Goal: Task Accomplishment & Management: Use online tool/utility

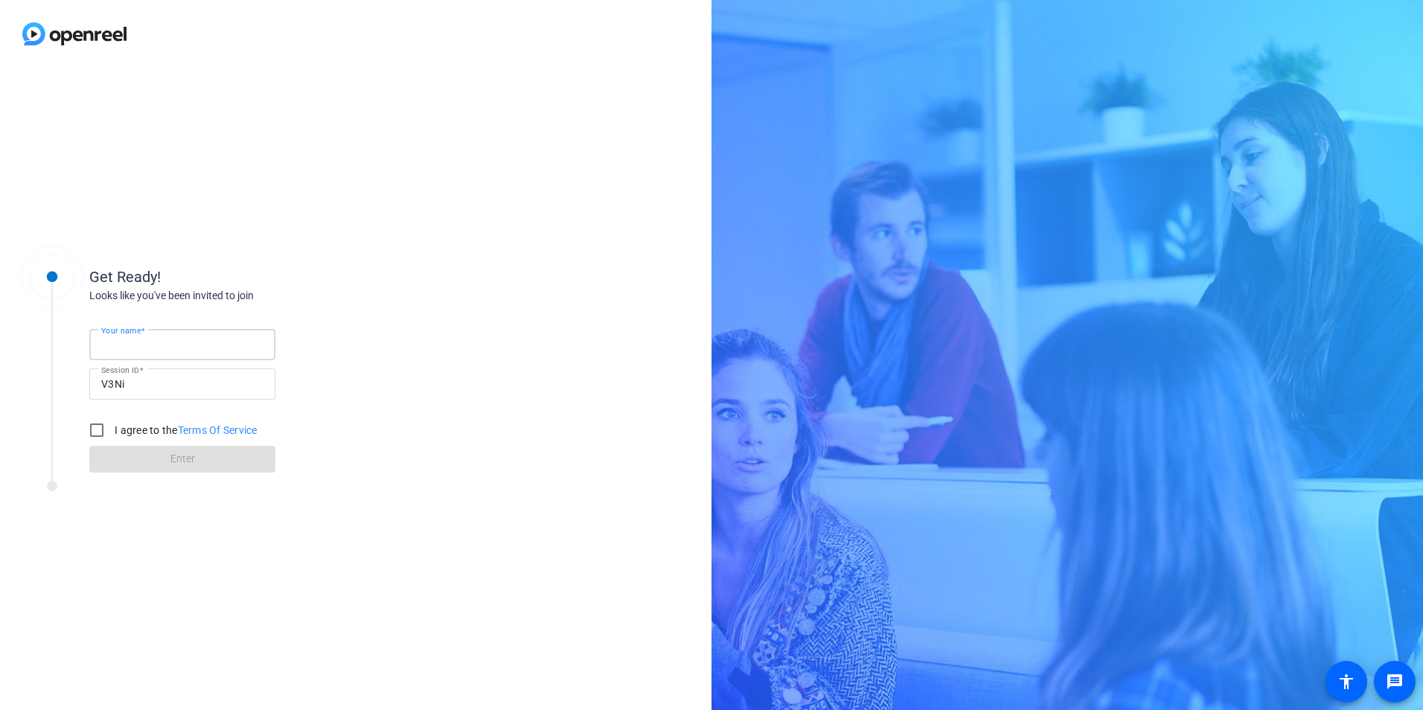
click at [200, 339] on input "Your name" at bounding box center [182, 345] width 162 height 18
type input "[PERSON_NAME]"
click at [94, 428] on input "I agree to the Terms Of Service" at bounding box center [97, 430] width 30 height 30
checkbox input "true"
click at [202, 464] on span at bounding box center [182, 459] width 186 height 36
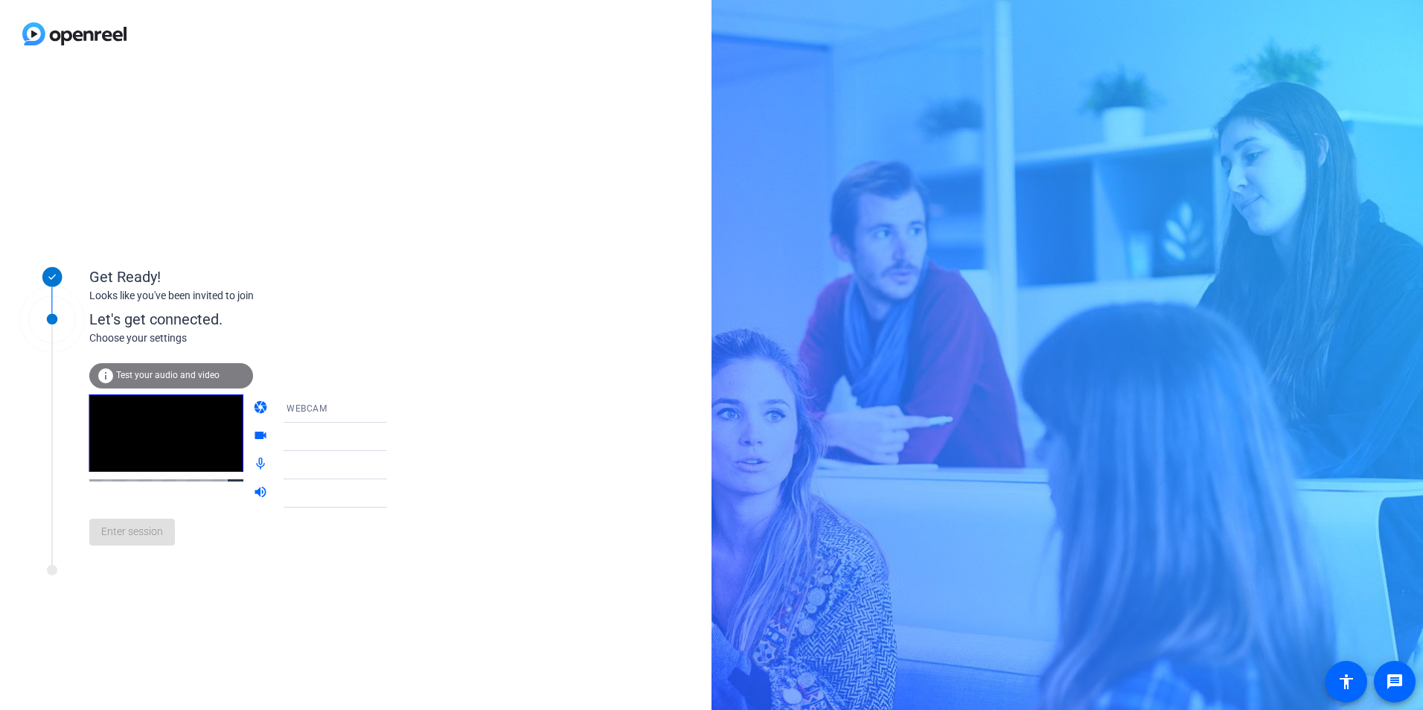
click at [160, 374] on span "Test your audio and video" at bounding box center [167, 375] width 103 height 10
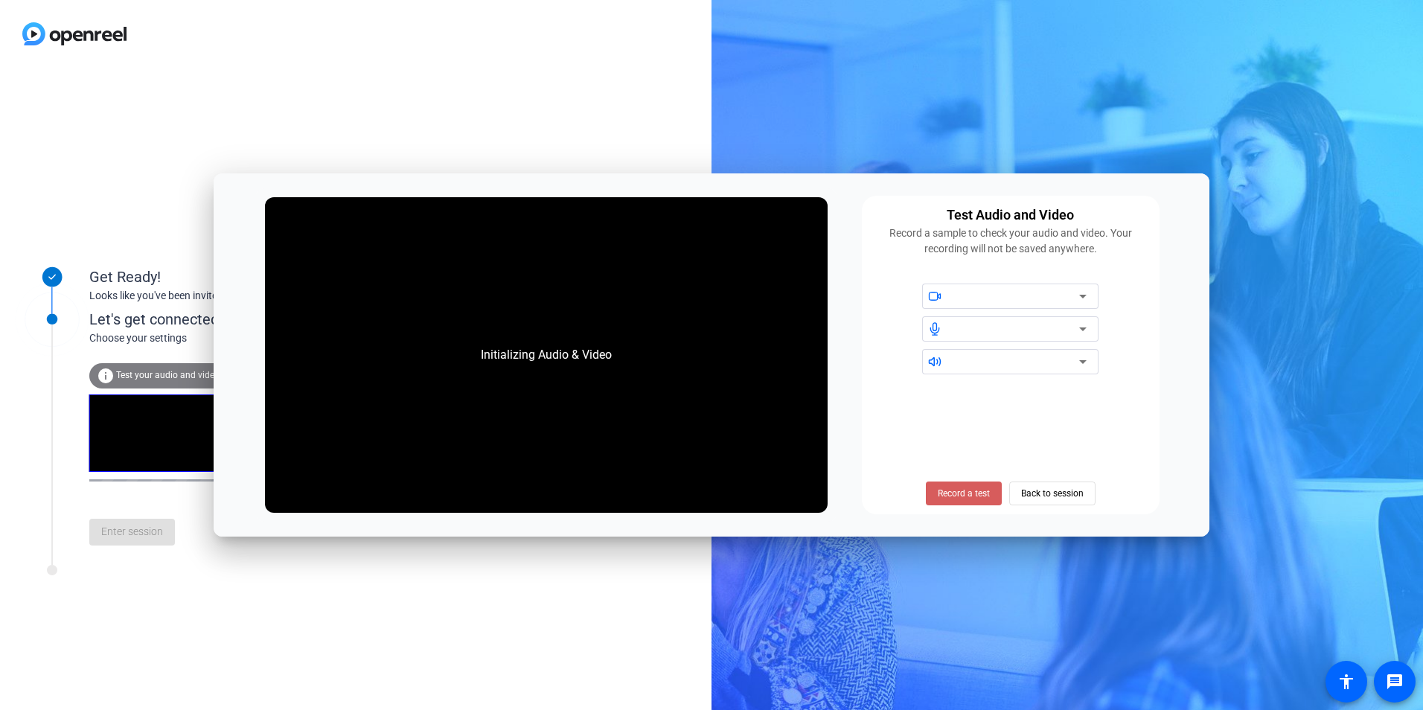
click at [956, 490] on span "Record a test" at bounding box center [964, 493] width 52 height 13
click at [945, 490] on span "Stop Testing (6s)" at bounding box center [963, 493] width 68 height 13
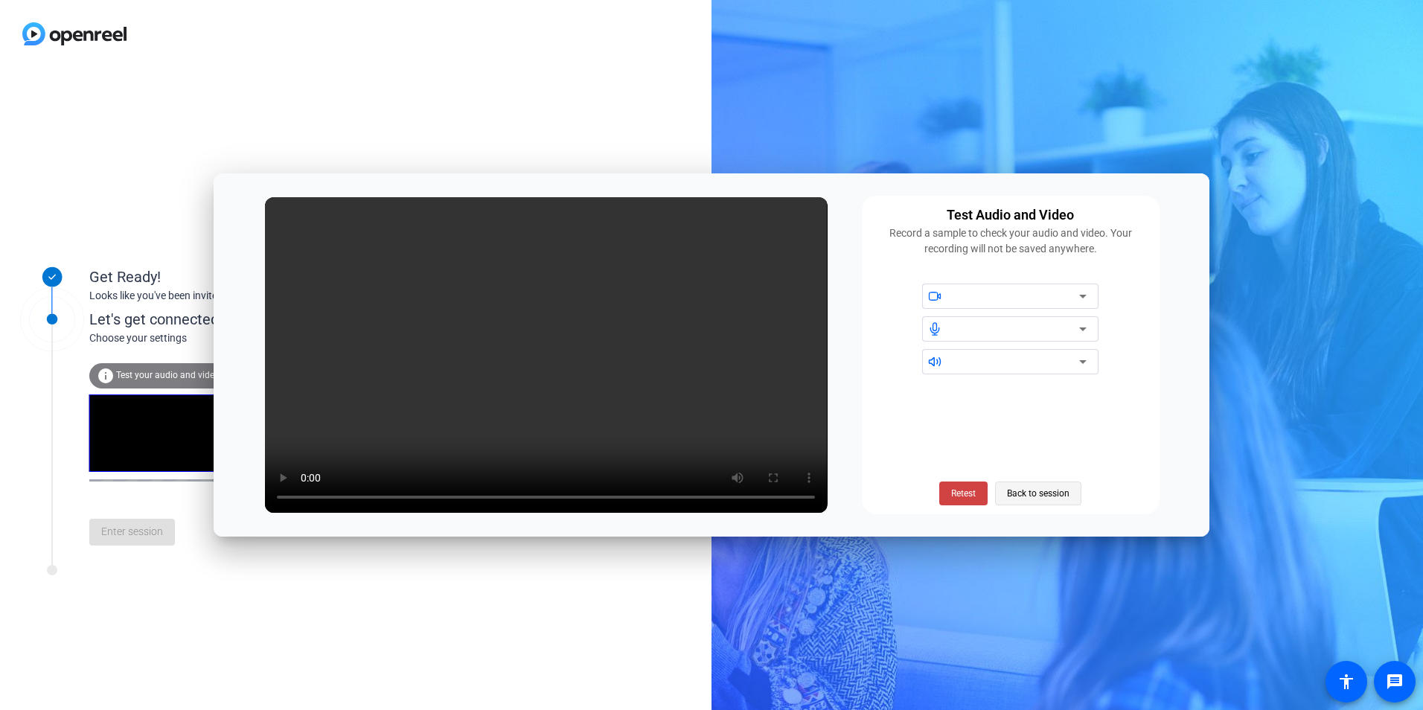
click at [1041, 493] on span "Back to session" at bounding box center [1038, 493] width 63 height 28
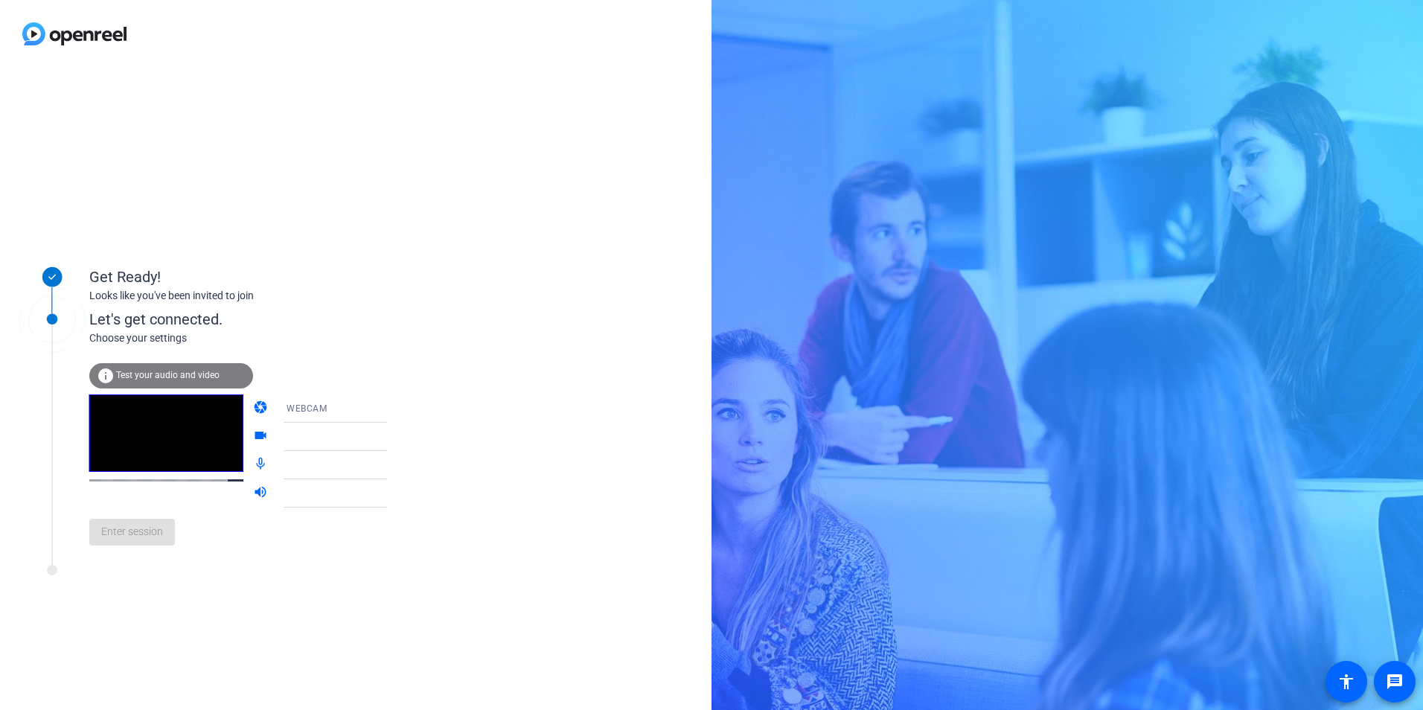
click at [185, 371] on span "Test your audio and video" at bounding box center [167, 375] width 103 height 10
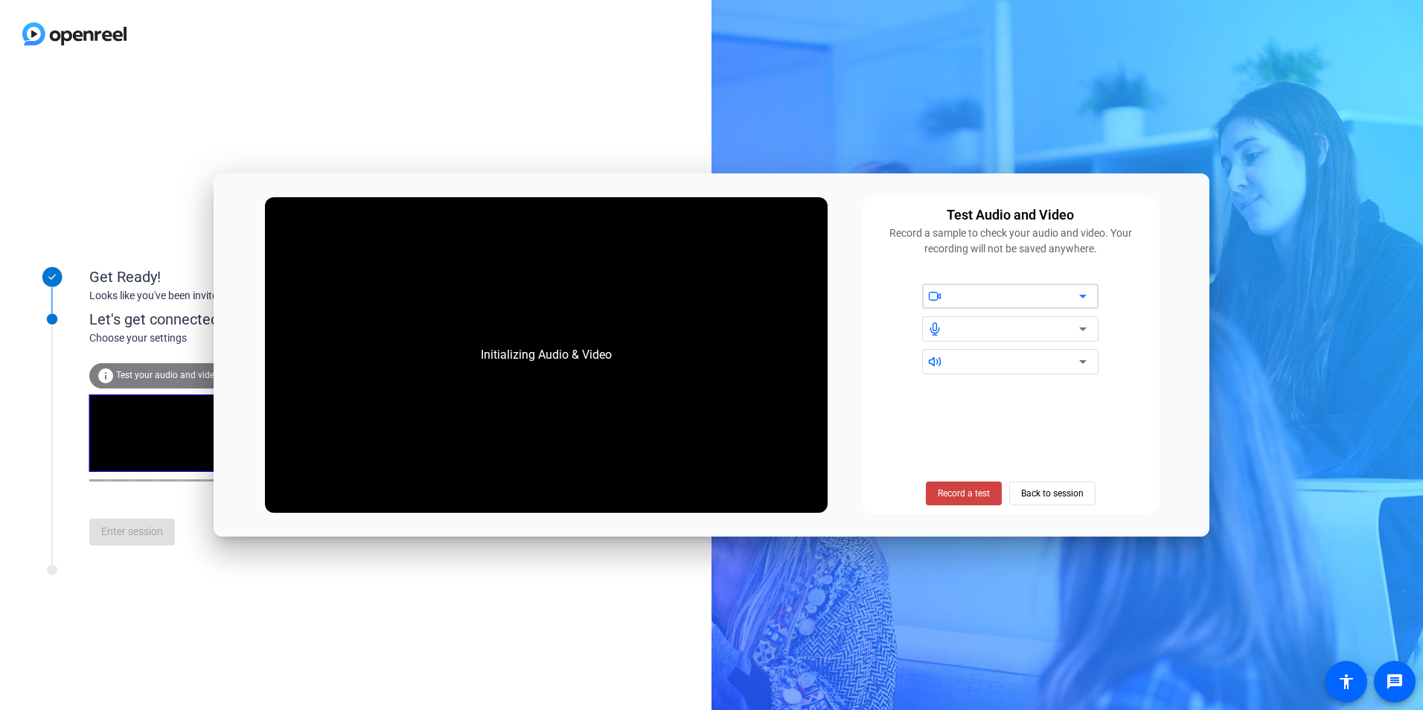
click at [1048, 292] on div at bounding box center [1015, 296] width 127 height 18
click at [1086, 292] on icon at bounding box center [1083, 296] width 18 height 18
click at [1075, 295] on icon at bounding box center [1083, 296] width 18 height 18
click at [1080, 298] on icon at bounding box center [1083, 296] width 18 height 18
click at [208, 600] on div "Get Ready! Looks like you've been invited to join Let's get connected. Choose y…" at bounding box center [355, 389] width 711 height 642
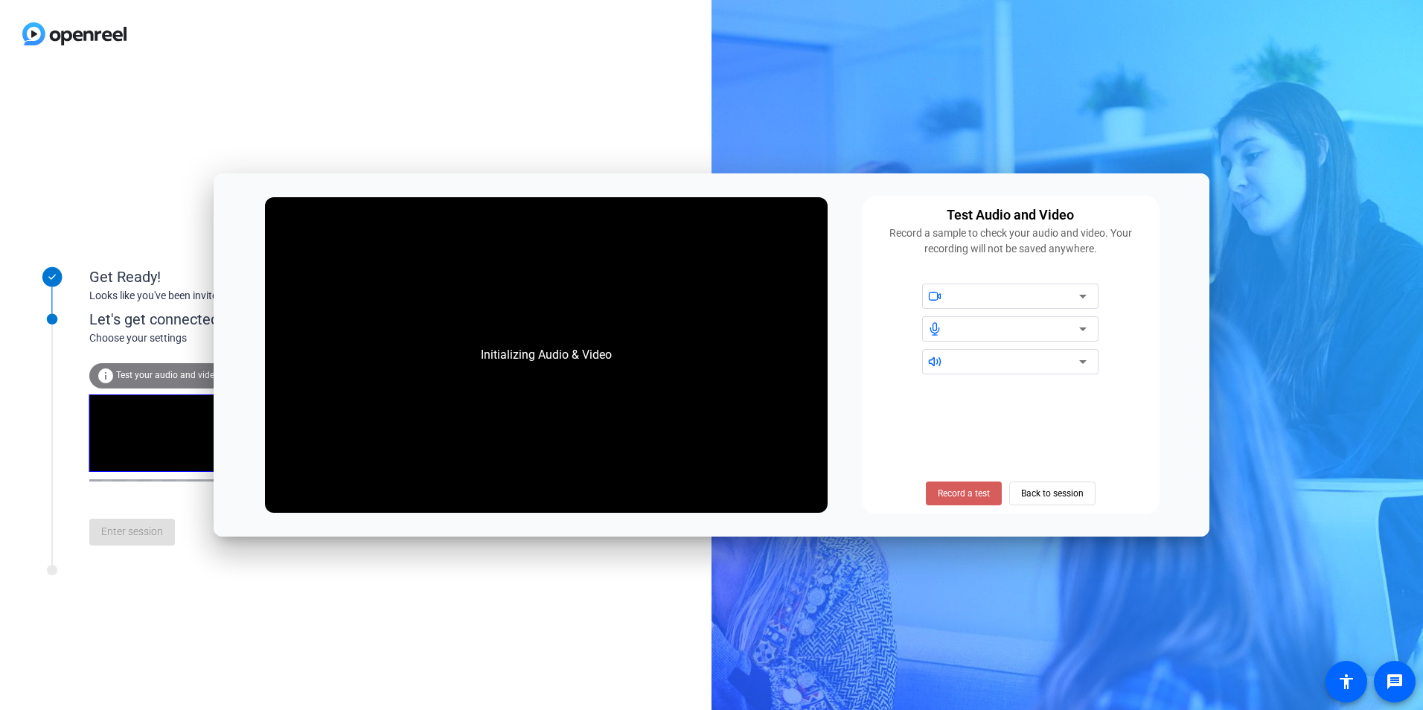
click at [972, 490] on span "Record a test" at bounding box center [964, 493] width 52 height 13
click at [957, 493] on span "Stop Testing (6s)" at bounding box center [963, 493] width 68 height 13
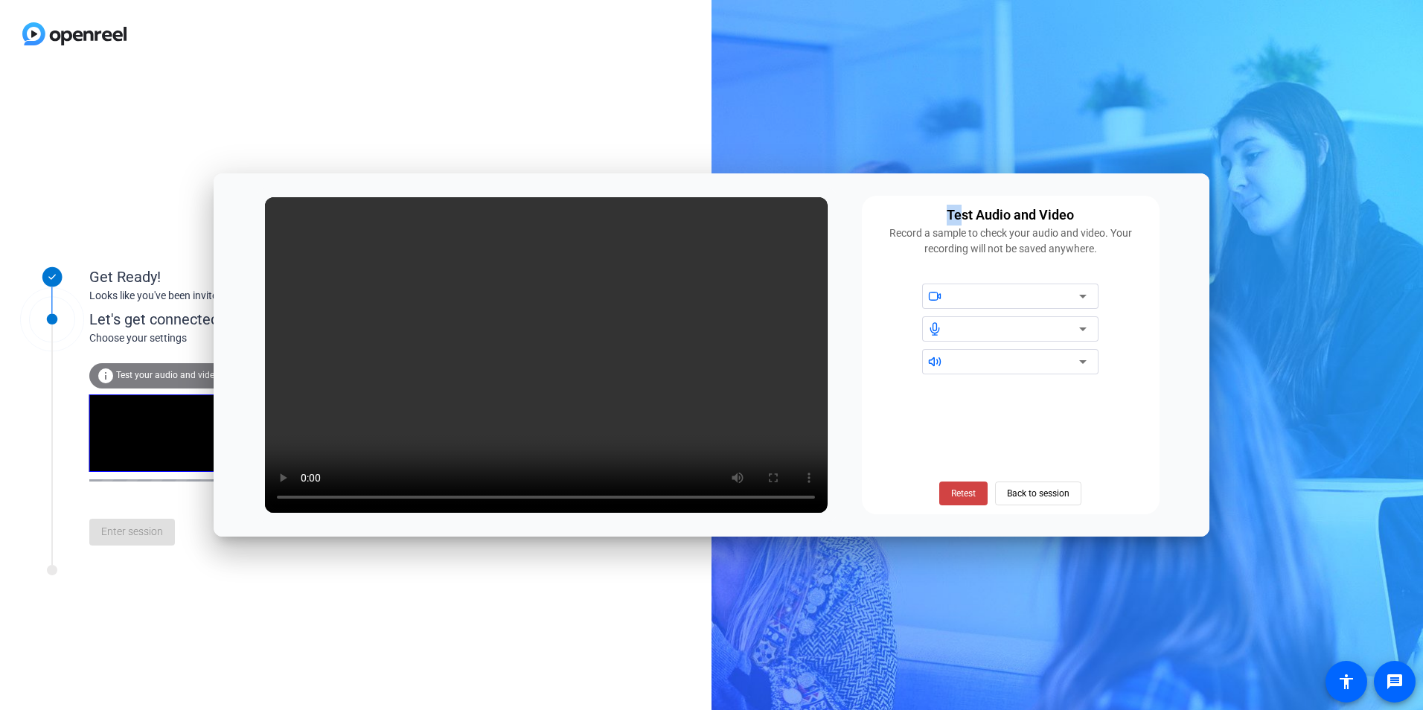
drag, startPoint x: 962, startPoint y: 193, endPoint x: 758, endPoint y: 243, distance: 210.6
click at [758, 243] on div "Initializing Audio & Video Test Audio and Video Record a sample to check your a…" at bounding box center [712, 355] width 996 height 364
click at [1031, 492] on span "Back to session" at bounding box center [1038, 493] width 63 height 28
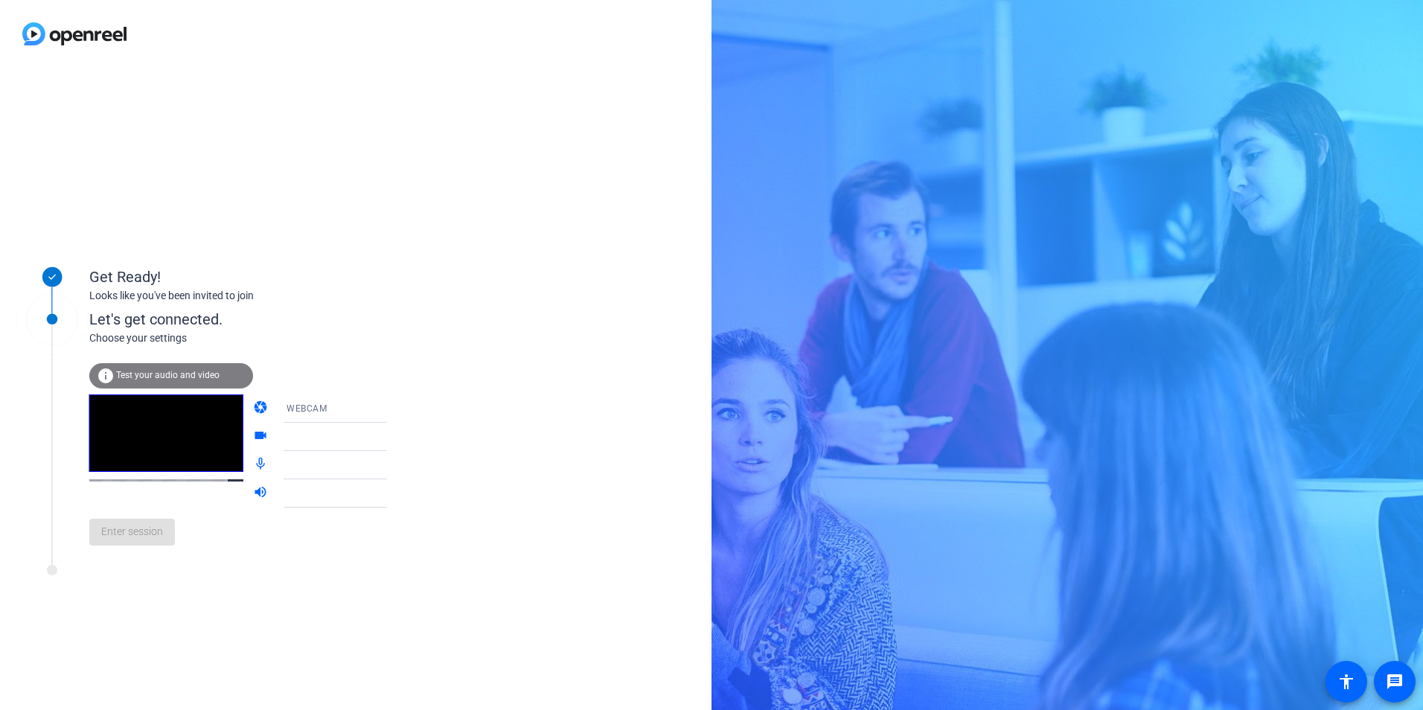
click at [393, 409] on icon at bounding box center [402, 409] width 18 height 18
click at [296, 438] on span "WEBCAM" at bounding box center [285, 438] width 39 height 18
click at [393, 433] on icon at bounding box center [402, 437] width 18 height 18
click at [393, 435] on icon at bounding box center [402, 437] width 18 height 18
click at [393, 438] on icon at bounding box center [402, 437] width 18 height 18
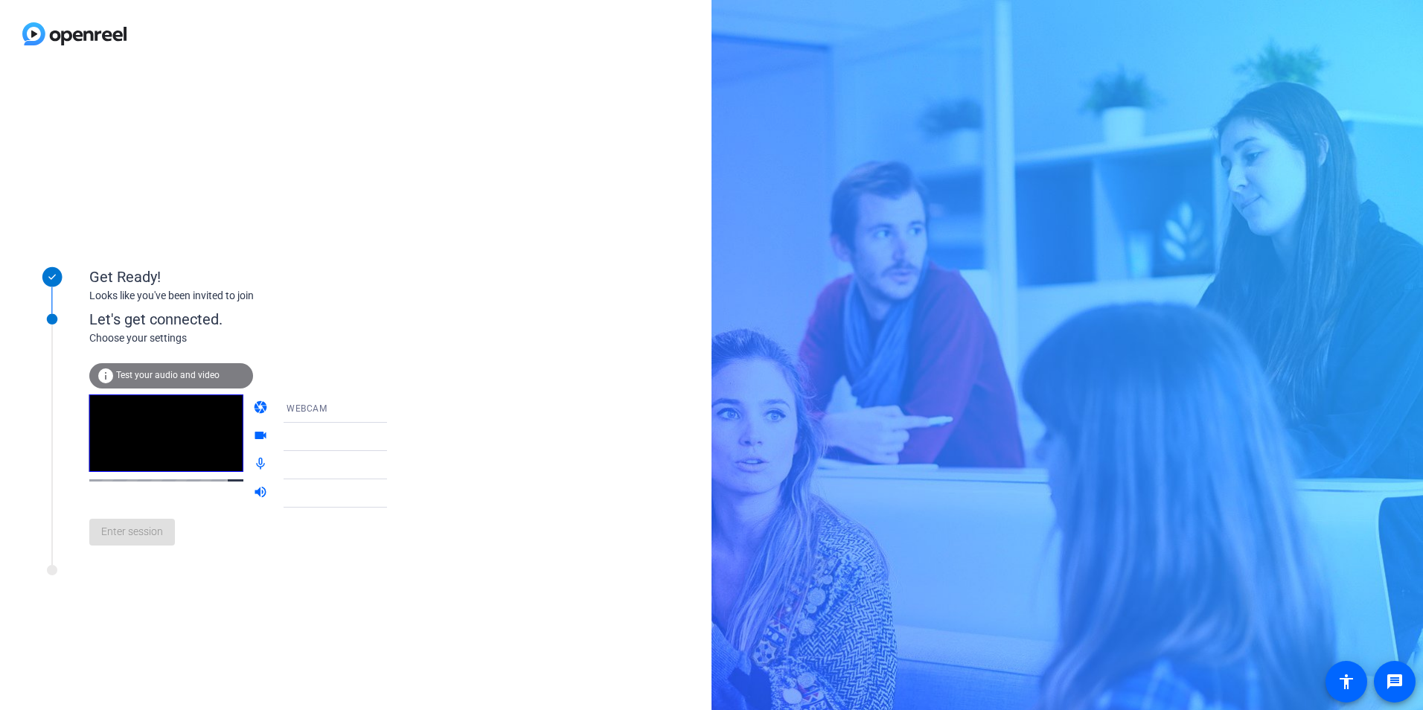
click at [315, 501] on div at bounding box center [341, 493] width 111 height 18
click at [110, 324] on div "Let's get connected." at bounding box center [253, 319] width 328 height 22
click at [176, 376] on span "Test your audio and video" at bounding box center [167, 375] width 103 height 10
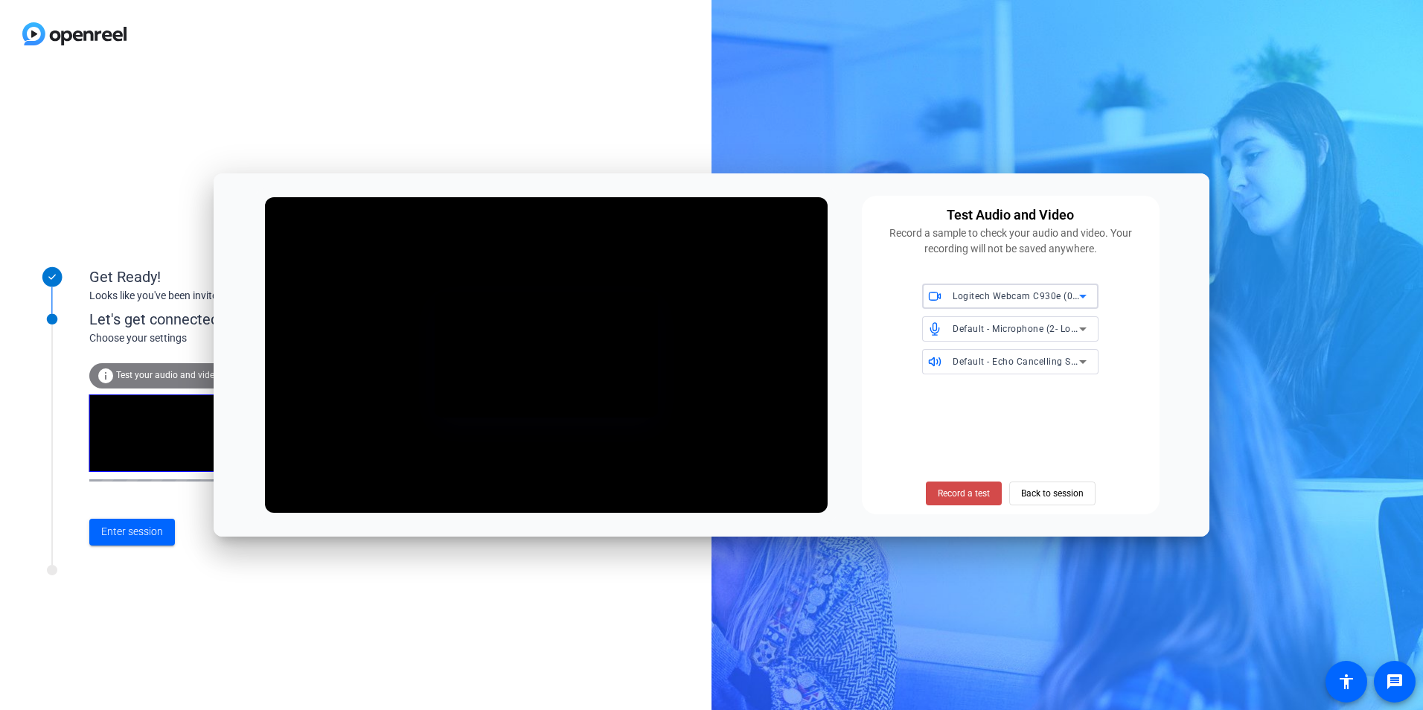
click at [943, 492] on span "Record a test" at bounding box center [964, 493] width 52 height 13
click at [969, 492] on span "Stop Testing (3s)" at bounding box center [963, 493] width 68 height 13
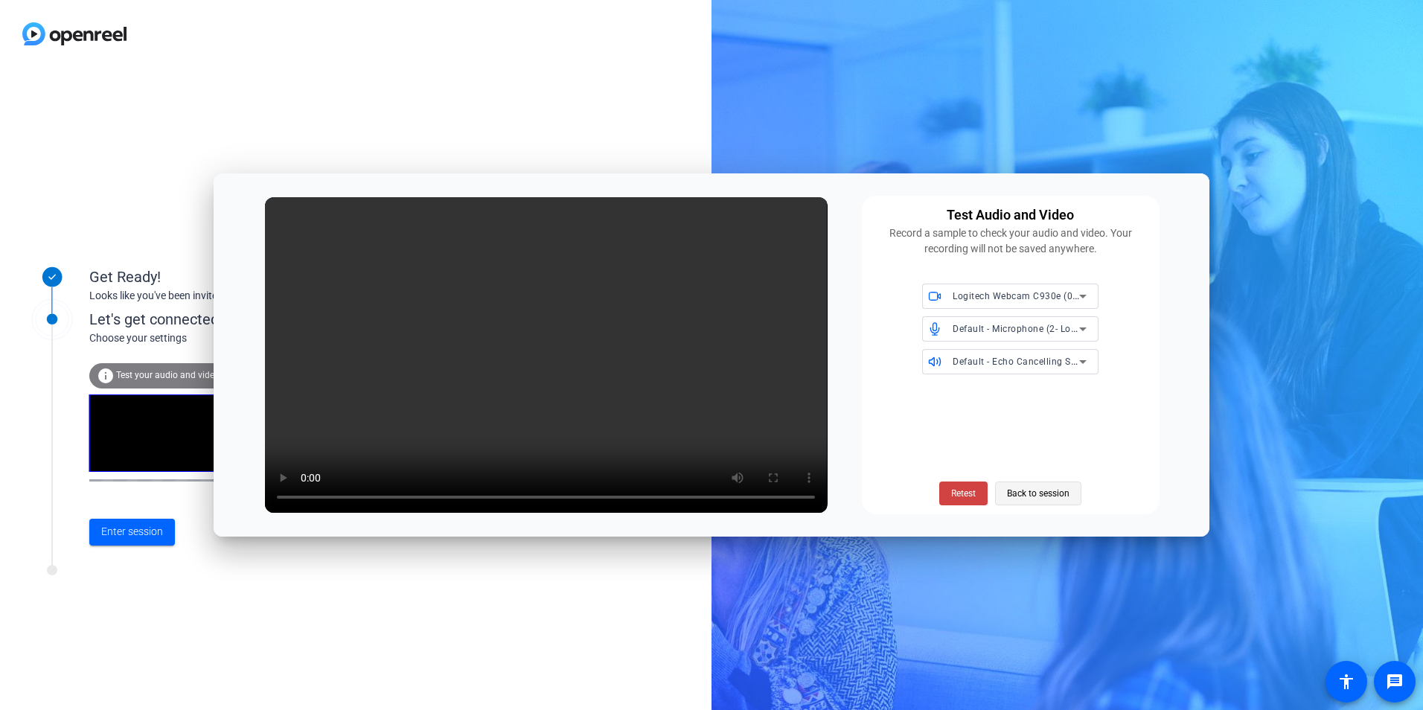
click at [1029, 494] on span "Back to session" at bounding box center [1038, 493] width 63 height 28
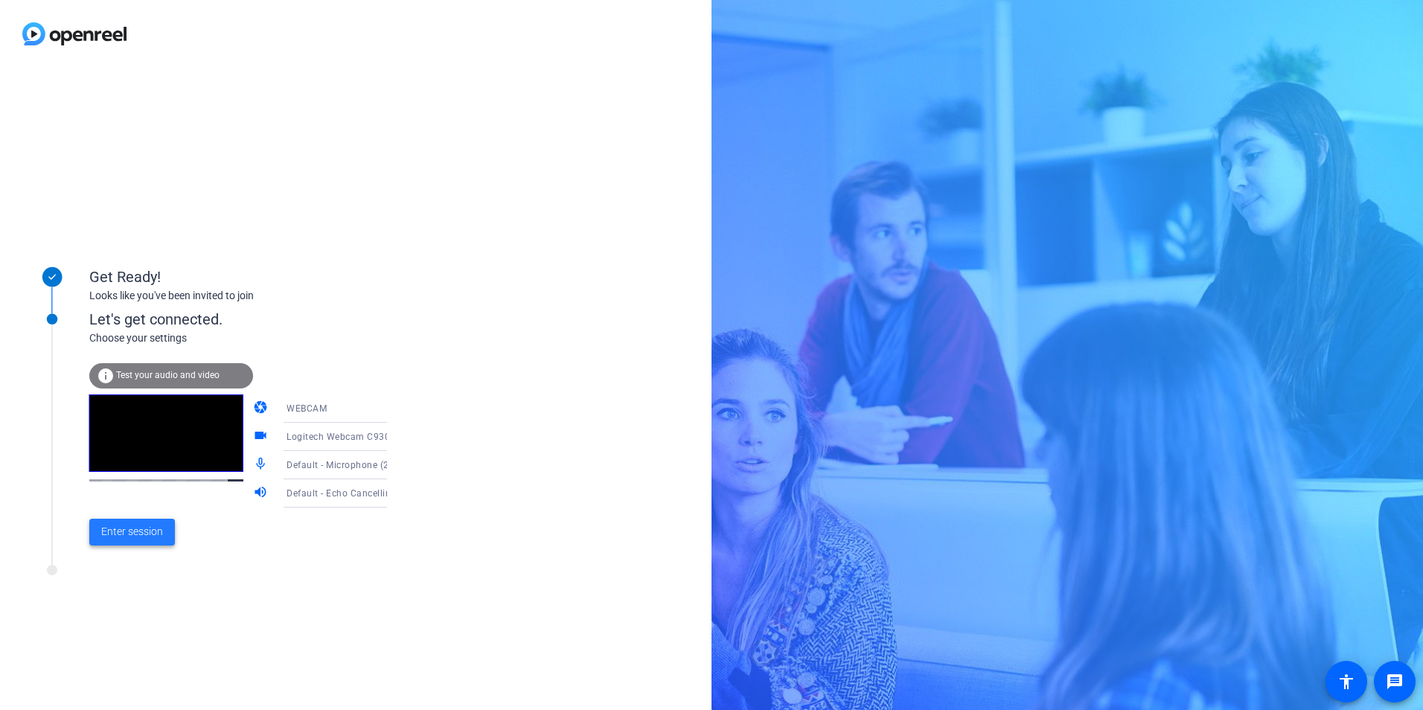
click at [155, 527] on span "Enter session" at bounding box center [132, 532] width 62 height 16
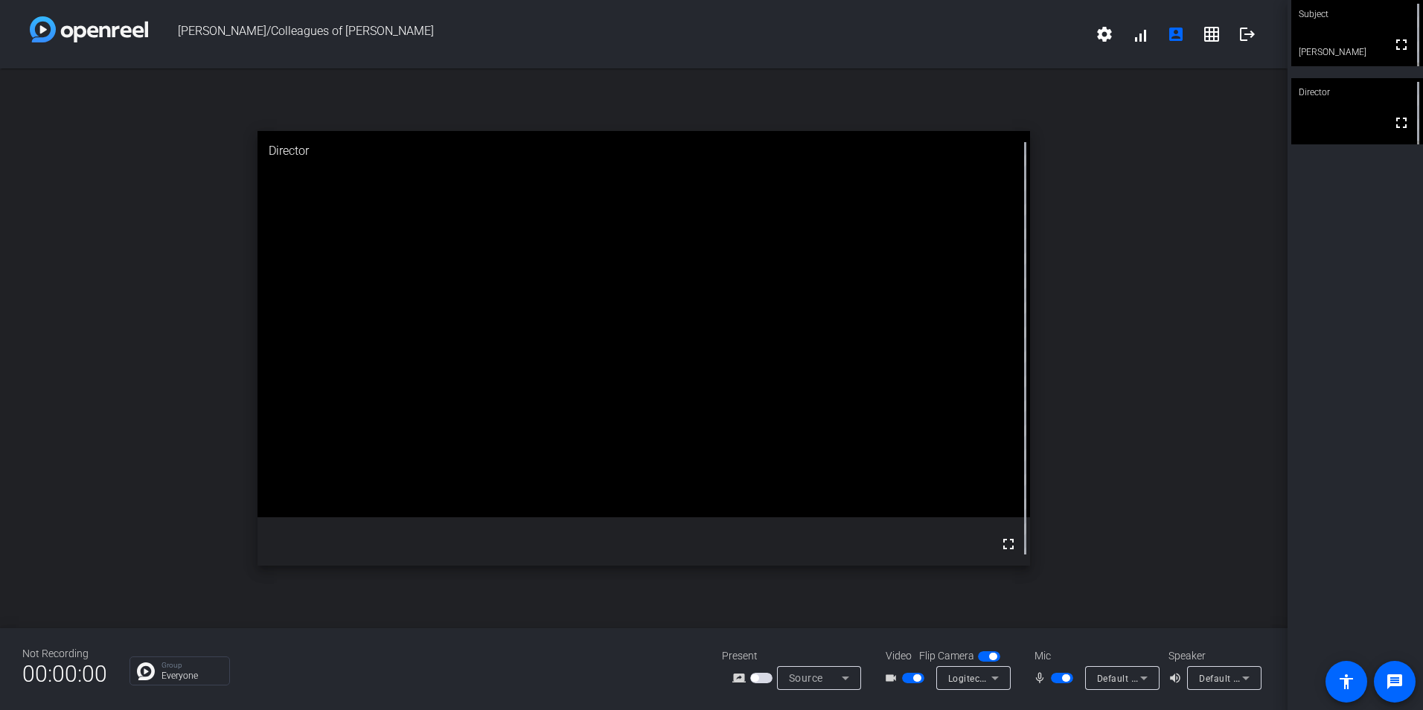
click at [726, 40] on span "[PERSON_NAME]/Colleagues of [PERSON_NAME]" at bounding box center [617, 34] width 938 height 36
click at [1392, 682] on mat-icon "message" at bounding box center [1395, 682] width 18 height 18
click at [1394, 687] on mat-icon "message" at bounding box center [1395, 682] width 18 height 18
click at [1405, 689] on span at bounding box center [1395, 682] width 36 height 36
